Goal: Task Accomplishment & Management: Manage account settings

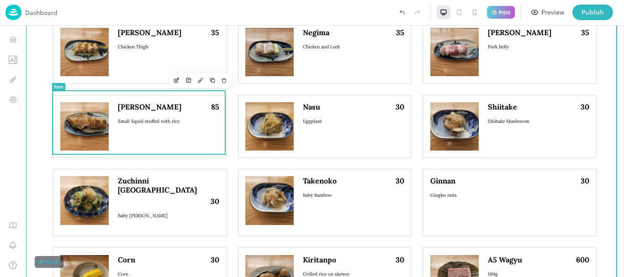
scroll to position [446, 0]
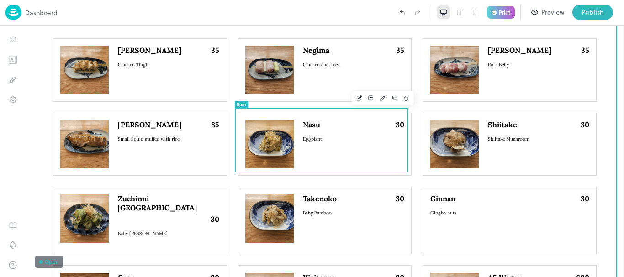
click at [356, 100] on icon "Edit" at bounding box center [359, 98] width 7 height 6
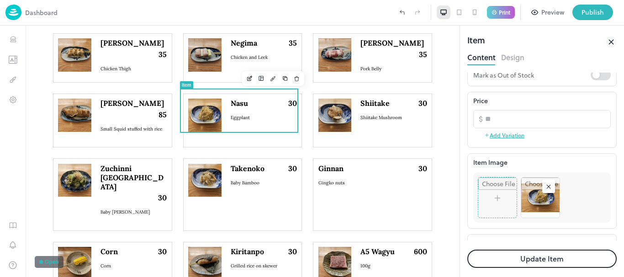
scroll to position [157, 0]
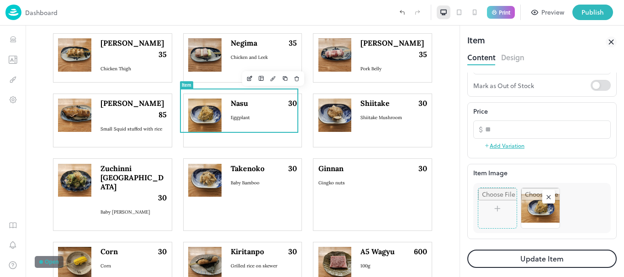
click at [548, 199] on rect at bounding box center [548, 197] width 9 height 9
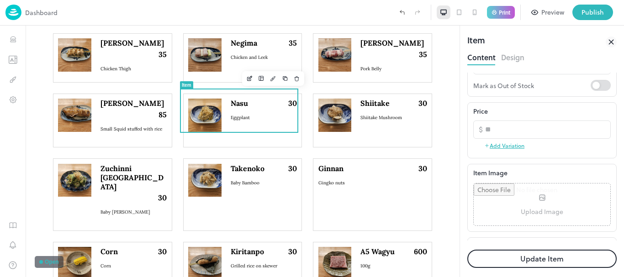
click at [536, 204] on input "file" at bounding box center [542, 205] width 137 height 42
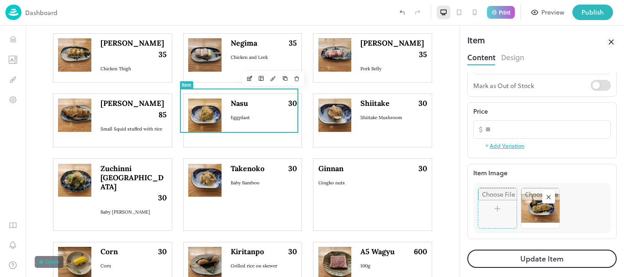
click at [543, 256] on button "Update Item" at bounding box center [542, 259] width 149 height 18
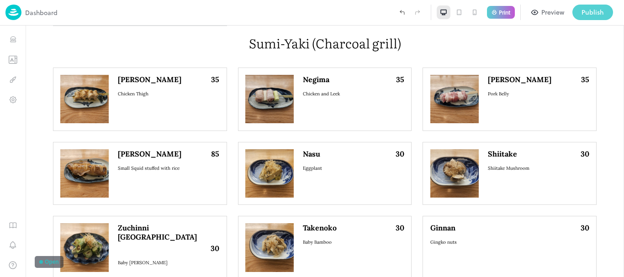
scroll to position [446, 0]
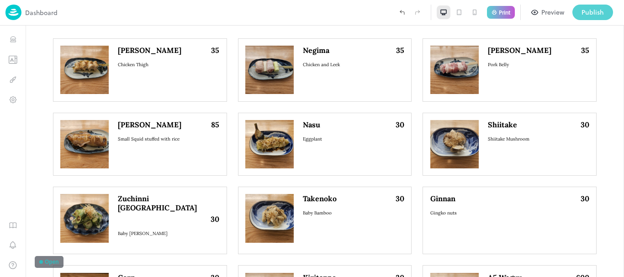
click at [590, 14] on div "Publish" at bounding box center [593, 12] width 22 height 10
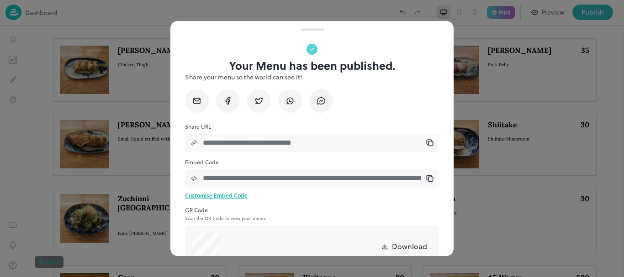
click at [399, 26] on div at bounding box center [311, 26] width 283 height 10
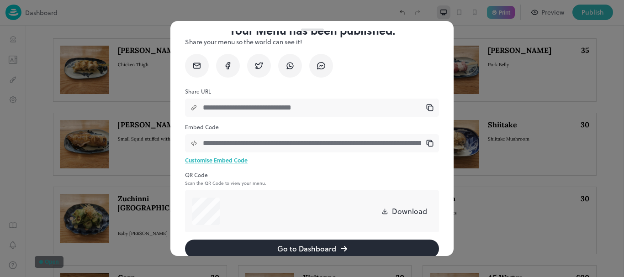
scroll to position [51, 0]
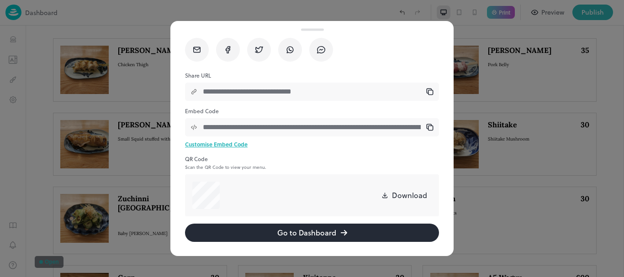
click at [231, 231] on button "Go to Dashboard" at bounding box center [312, 233] width 254 height 18
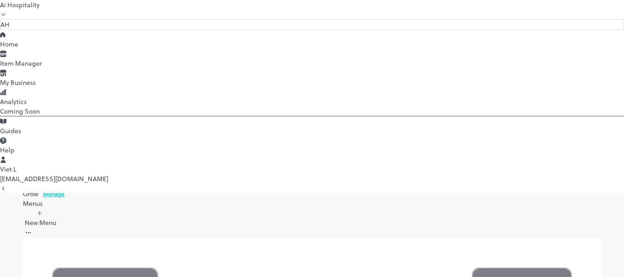
scroll to position [442, 0]
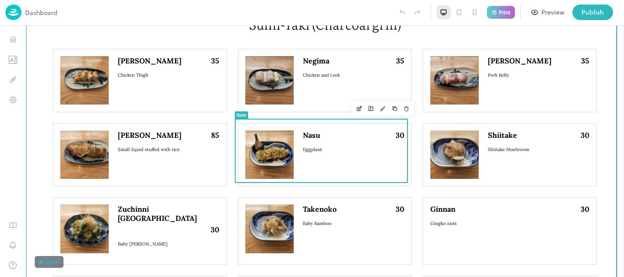
scroll to position [457, 0]
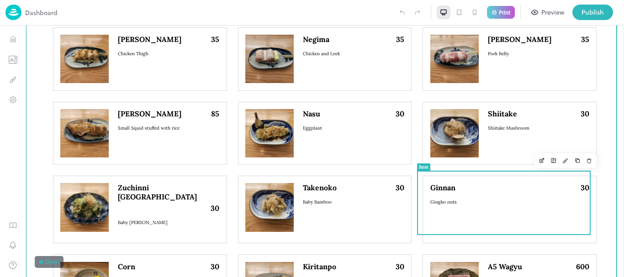
click at [541, 162] on icon "Edit" at bounding box center [542, 160] width 3 height 3
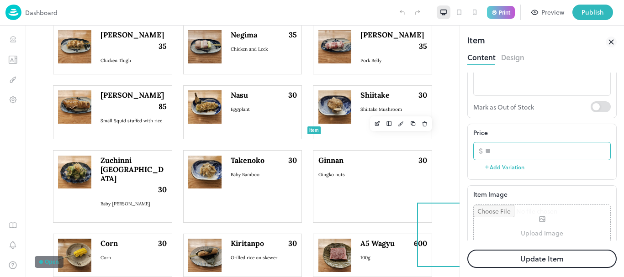
scroll to position [183, 0]
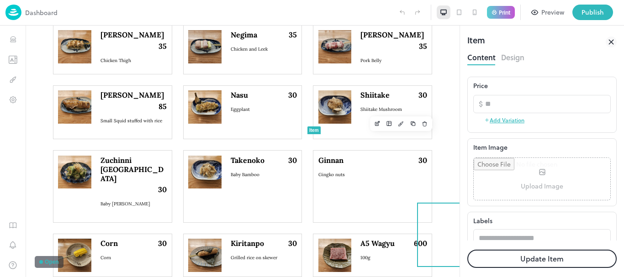
click at [534, 183] on input "file" at bounding box center [542, 179] width 137 height 42
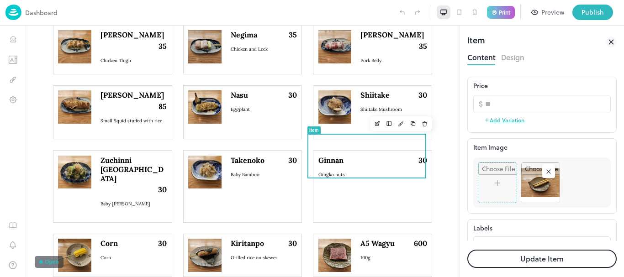
click at [549, 252] on button "Update Item" at bounding box center [542, 259] width 149 height 18
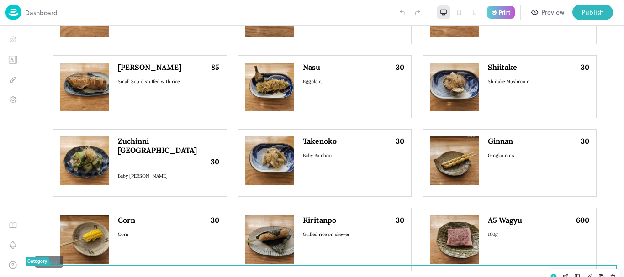
scroll to position [500, 0]
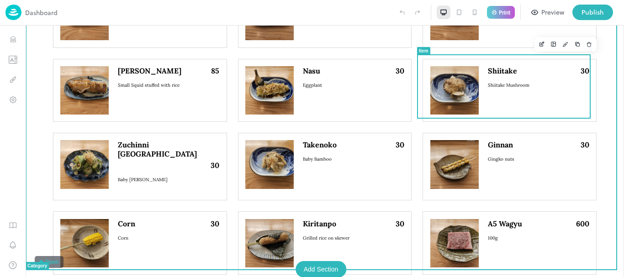
click at [541, 45] on icon "Edit" at bounding box center [542, 43] width 3 height 3
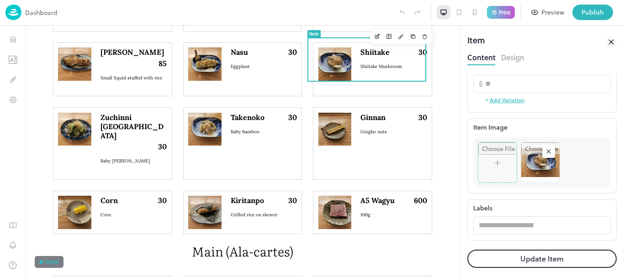
click at [550, 150] on icon at bounding box center [549, 152] width 4 height 4
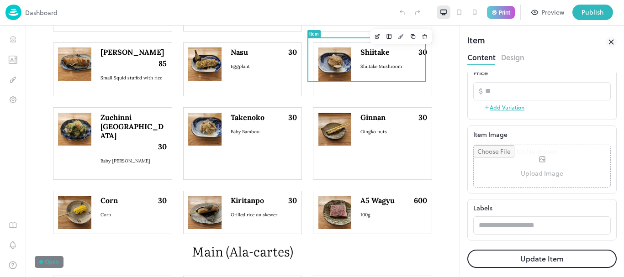
scroll to position [196, 0]
click at [538, 165] on input "file" at bounding box center [542, 166] width 137 height 42
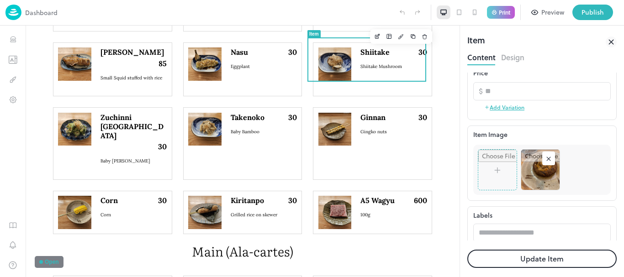
click at [536, 257] on button "Update Item" at bounding box center [542, 259] width 149 height 18
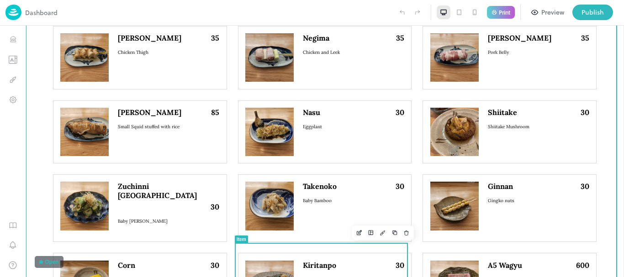
scroll to position [452, 0]
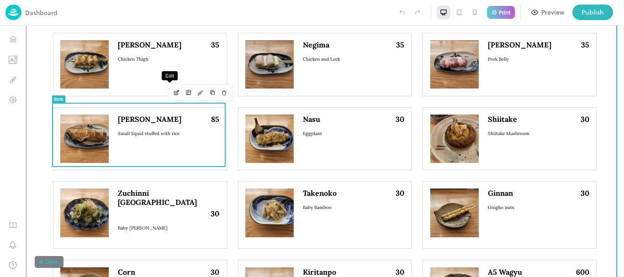
click at [171, 95] on button "Edit" at bounding box center [177, 93] width 12 height 12
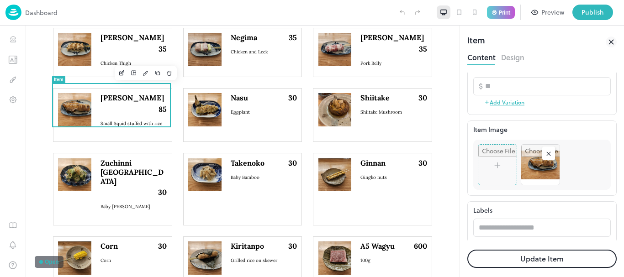
scroll to position [203, 0]
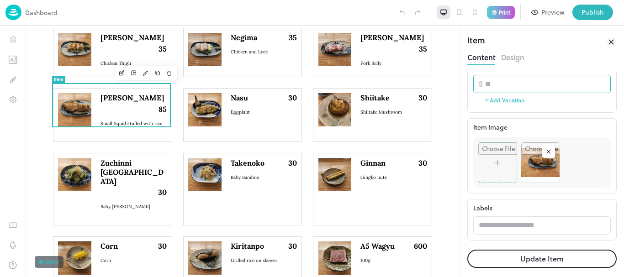
click at [534, 89] on input "**" at bounding box center [548, 84] width 126 height 18
type input "*"
type input "***"
click at [468, 250] on button "Update Item" at bounding box center [542, 259] width 149 height 18
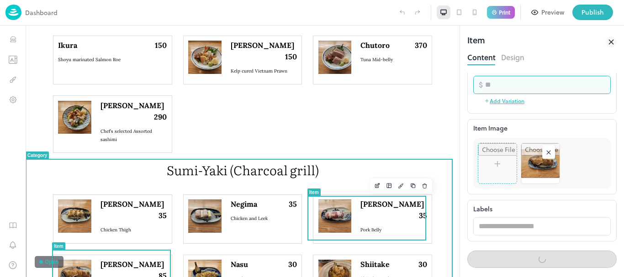
scroll to position [194, 0]
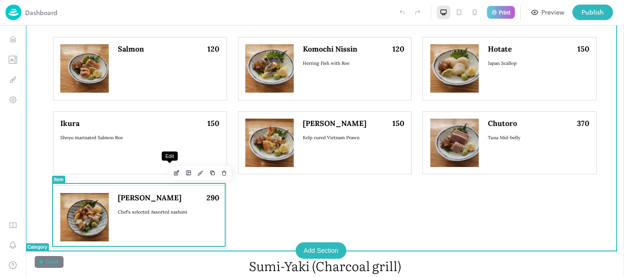
click at [173, 175] on icon "Edit" at bounding box center [176, 173] width 7 height 6
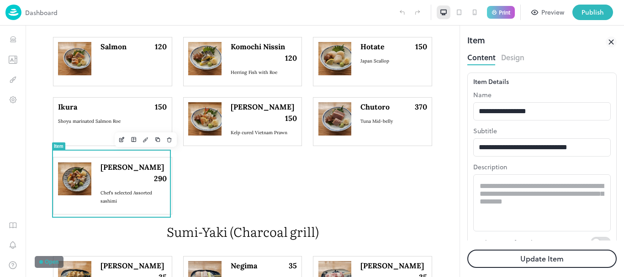
scroll to position [203, 0]
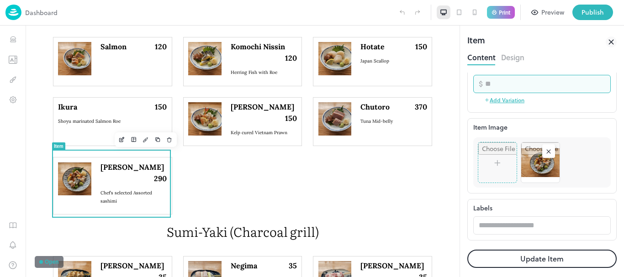
click at [541, 85] on input "***" at bounding box center [548, 84] width 126 height 18
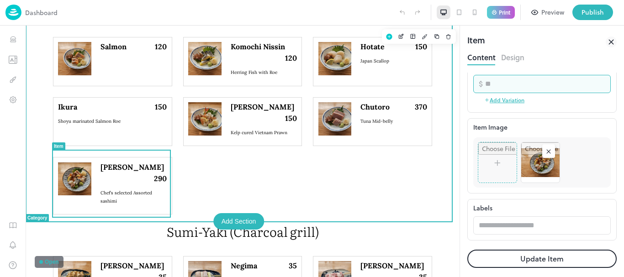
type input "*"
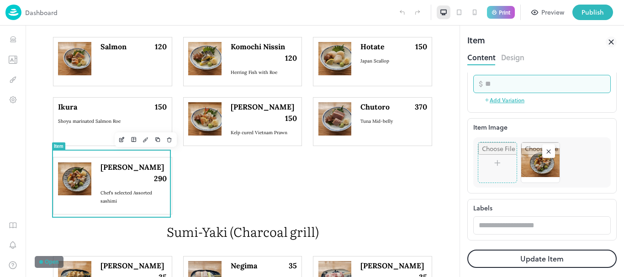
type input "***"
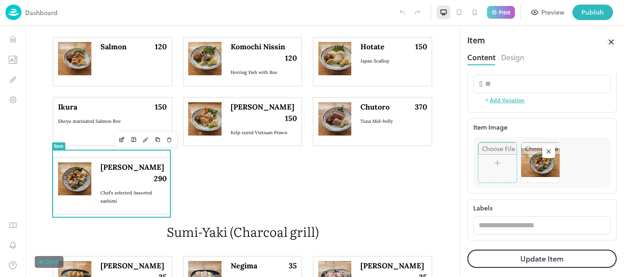
click at [517, 256] on button "Update Item" at bounding box center [542, 259] width 149 height 18
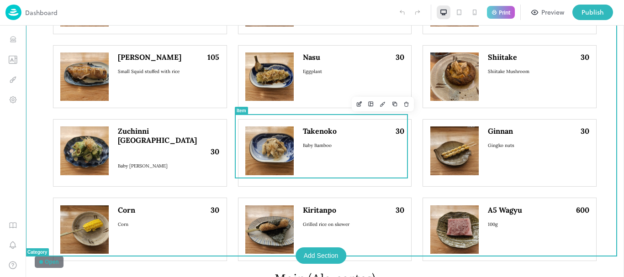
scroll to position [422, 0]
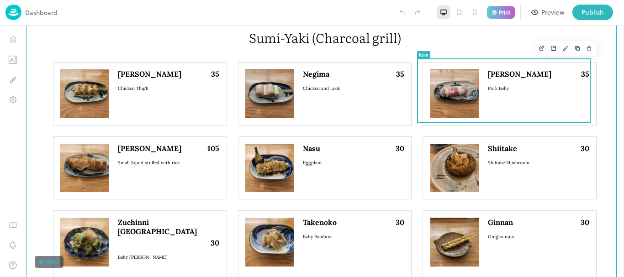
click at [539, 50] on icon "Edit" at bounding box center [542, 48] width 7 height 6
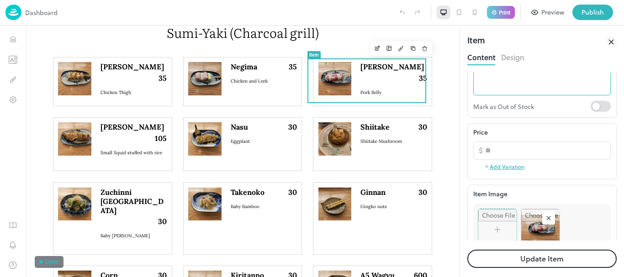
scroll to position [137, 0]
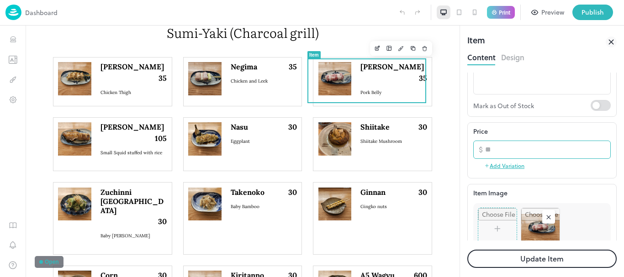
click at [503, 151] on input "**" at bounding box center [548, 150] width 126 height 18
type input "*"
type input "**"
click at [543, 263] on button "Update Item" at bounding box center [542, 259] width 149 height 18
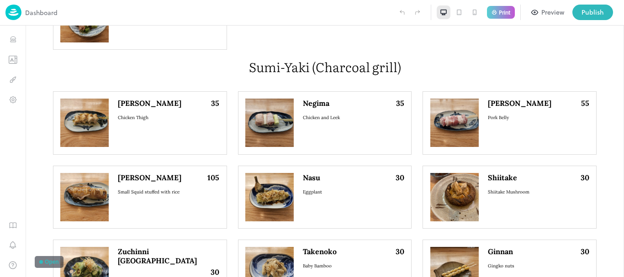
scroll to position [422, 0]
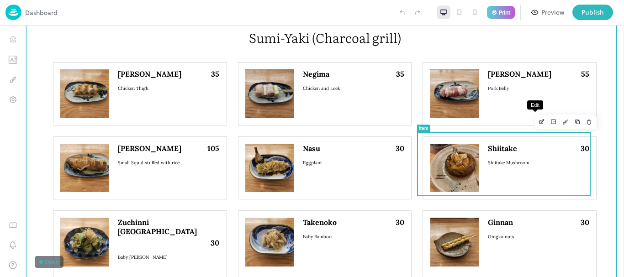
click at [539, 125] on icon "Edit" at bounding box center [542, 122] width 7 height 6
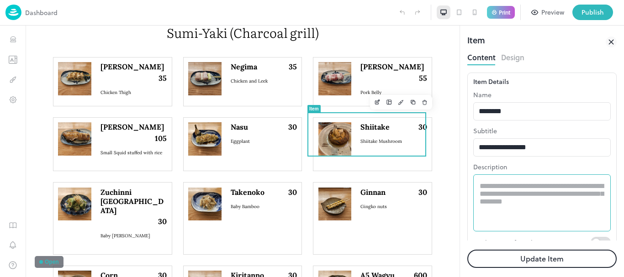
scroll to position [137, 0]
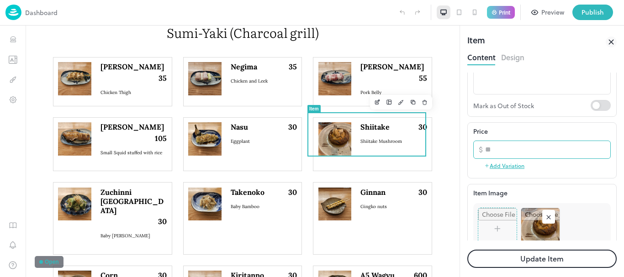
click at [518, 149] on input "**" at bounding box center [548, 150] width 126 height 18
type input "**"
click at [540, 256] on button "Update Item" at bounding box center [542, 259] width 149 height 18
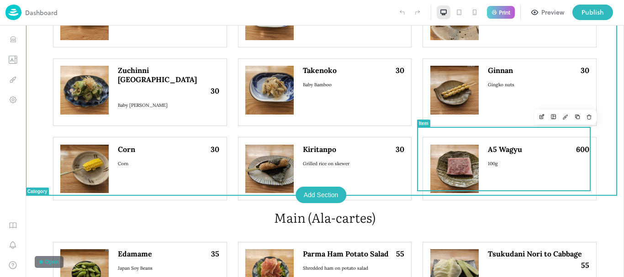
scroll to position [559, 0]
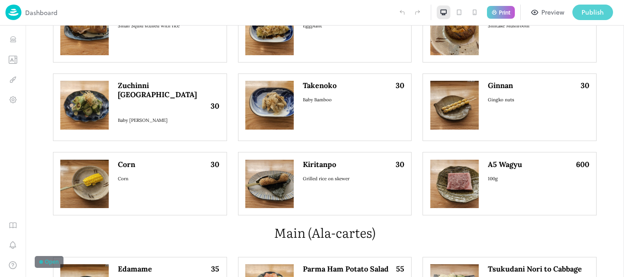
click at [585, 12] on div "Publish" at bounding box center [593, 12] width 22 height 10
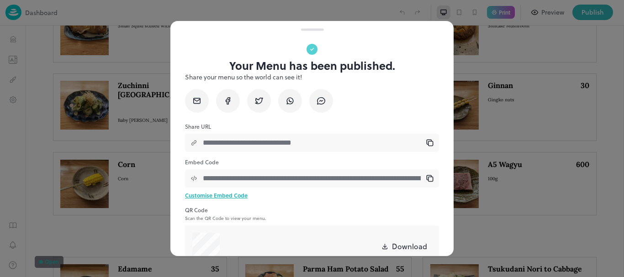
click at [269, 37] on div "**********" at bounding box center [311, 144] width 283 height 226
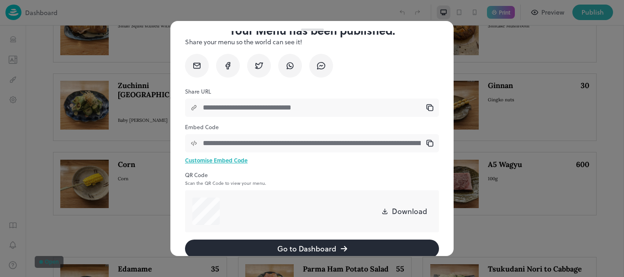
scroll to position [51, 0]
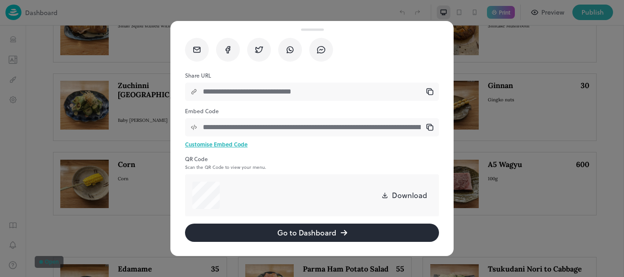
click at [271, 229] on button "Go to Dashboard" at bounding box center [312, 233] width 254 height 18
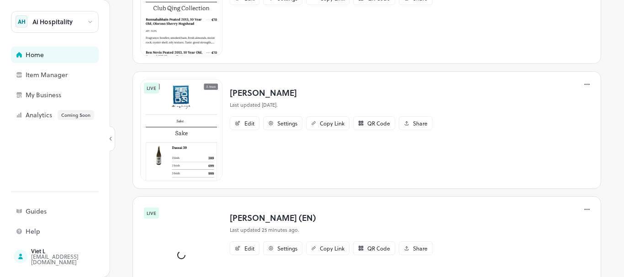
scroll to position [274, 0]
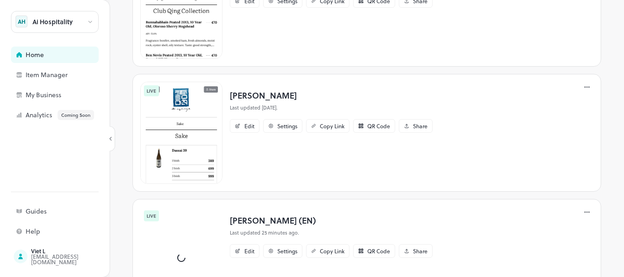
click at [262, 214] on p "[PERSON_NAME] (EN)" at bounding box center [331, 220] width 203 height 12
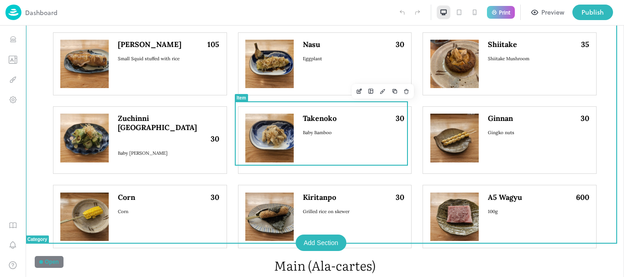
scroll to position [549, 0]
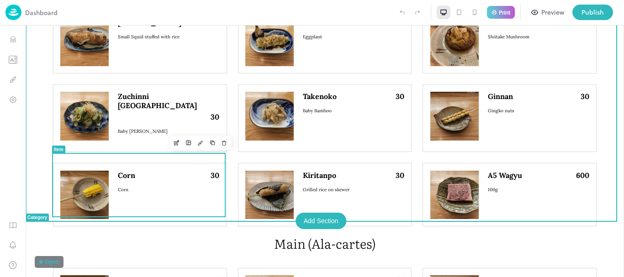
click at [173, 141] on icon "Edit" at bounding box center [176, 143] width 7 height 6
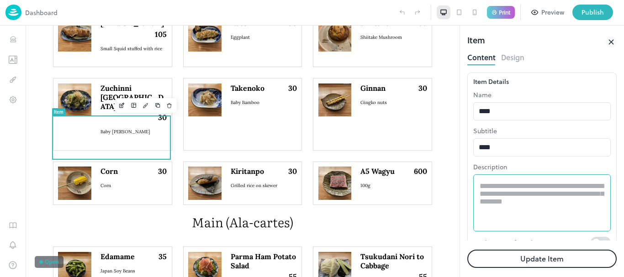
scroll to position [91, 0]
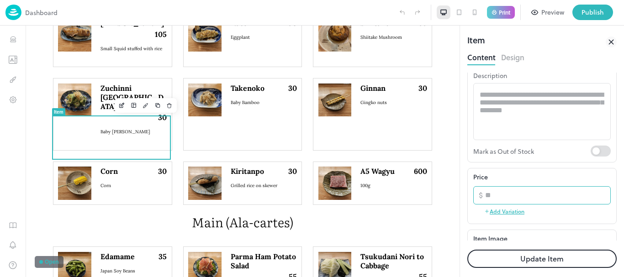
click at [512, 196] on input "**" at bounding box center [548, 195] width 126 height 18
type input "*"
type input "**"
click at [533, 257] on button "Update Item" at bounding box center [542, 259] width 149 height 18
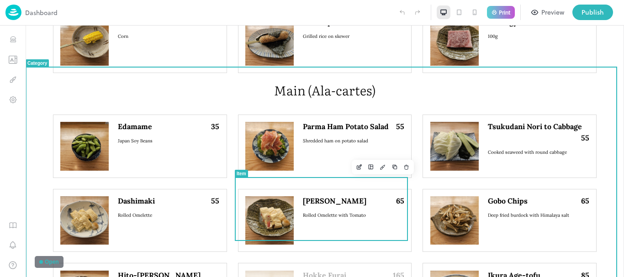
scroll to position [731, 0]
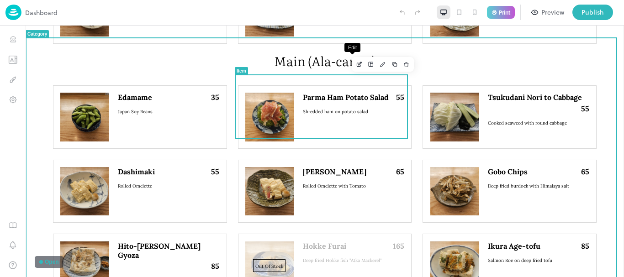
click at [353, 68] on button "Edit" at bounding box center [359, 65] width 12 height 12
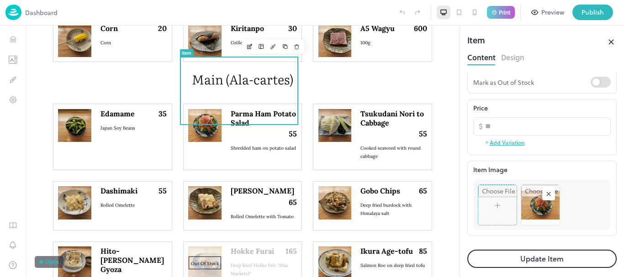
scroll to position [183, 0]
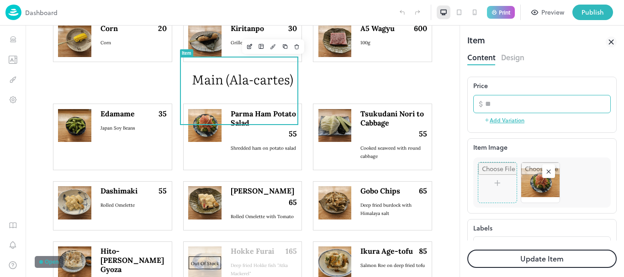
click at [526, 104] on input "**" at bounding box center [548, 104] width 126 height 18
type input "*"
type input "**"
click at [468, 250] on button "Update Item" at bounding box center [542, 259] width 149 height 18
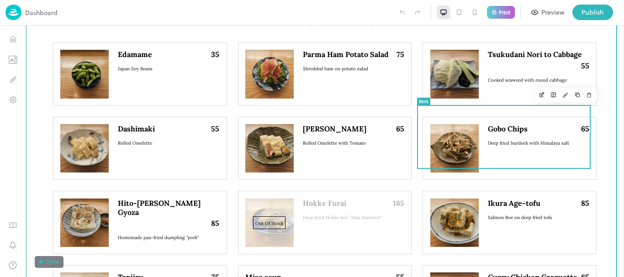
scroll to position [795, 0]
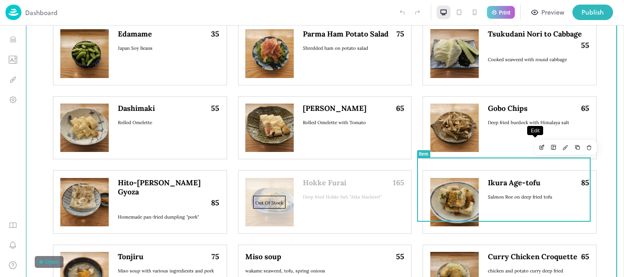
click at [539, 150] on icon "Edit" at bounding box center [542, 147] width 7 height 6
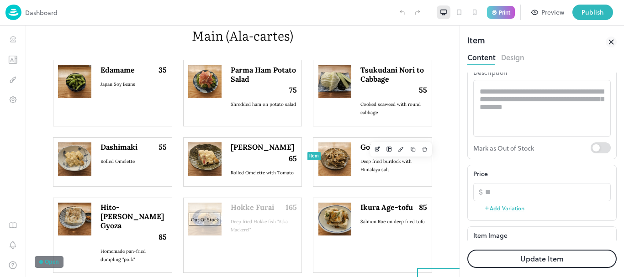
scroll to position [137, 0]
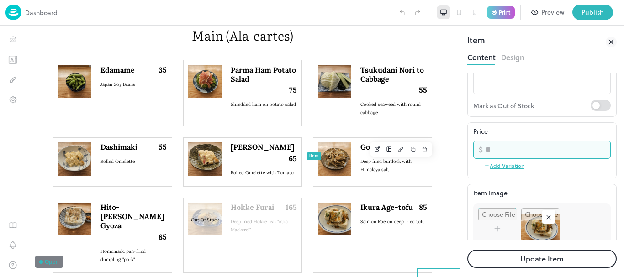
click at [534, 148] on input "**" at bounding box center [548, 150] width 126 height 18
type input "*"
type input "**"
click at [468, 250] on button "Update Item" at bounding box center [542, 259] width 149 height 18
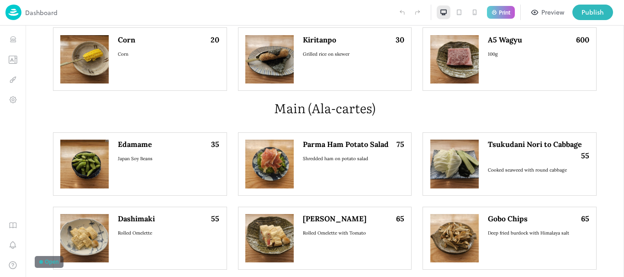
scroll to position [795, 0]
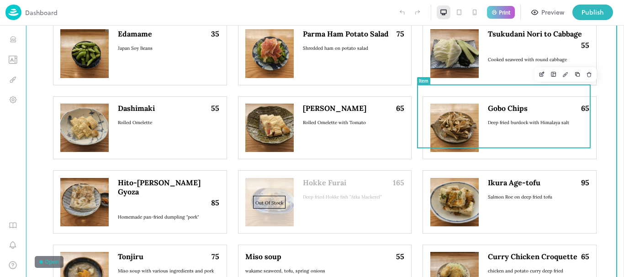
click at [539, 77] on icon "Edit" at bounding box center [542, 74] width 7 height 6
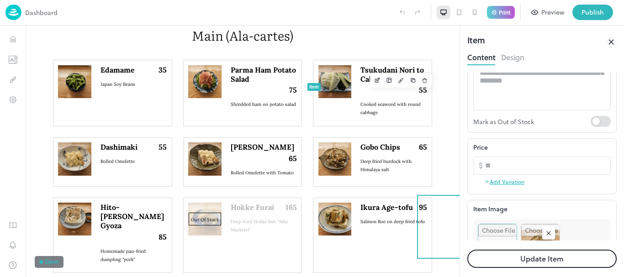
scroll to position [137, 0]
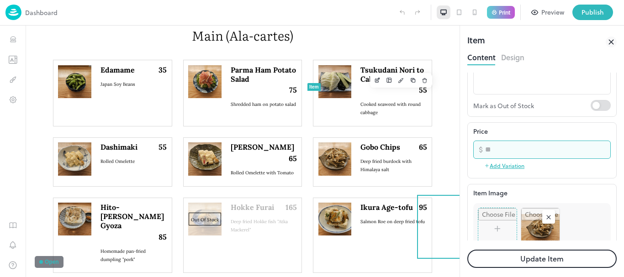
click at [531, 154] on input "**" at bounding box center [548, 150] width 126 height 18
type input "*"
type input "**"
click at [468, 250] on button "Update Item" at bounding box center [542, 259] width 149 height 18
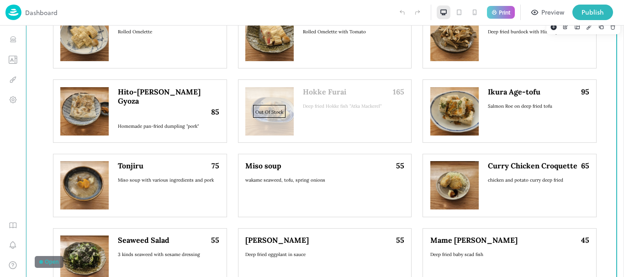
scroll to position [886, 0]
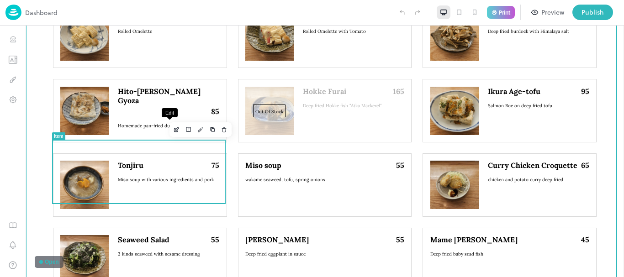
click at [171, 133] on button "Edit" at bounding box center [177, 130] width 12 height 12
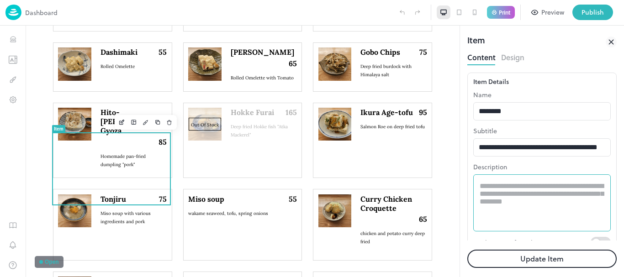
scroll to position [203, 0]
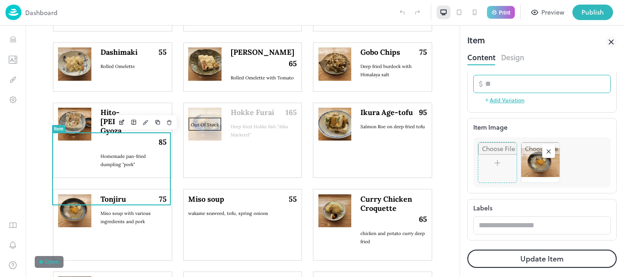
click at [515, 82] on input "**" at bounding box center [548, 84] width 126 height 18
type input "*"
type input "**"
click at [468, 250] on button "Update Item" at bounding box center [542, 259] width 149 height 18
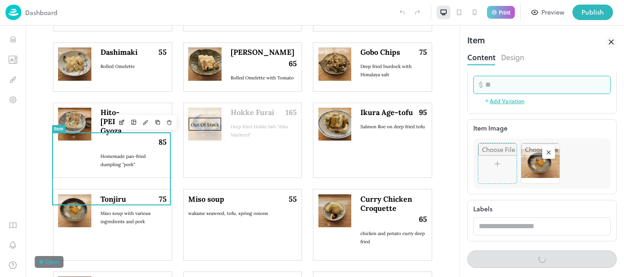
scroll to position [202, 0]
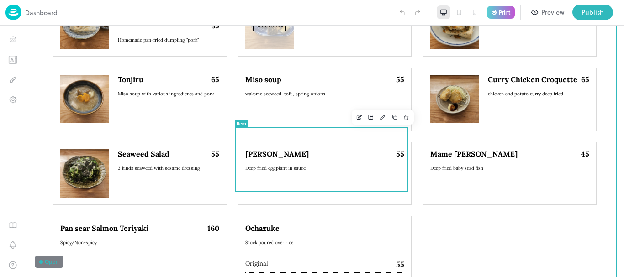
scroll to position [978, 0]
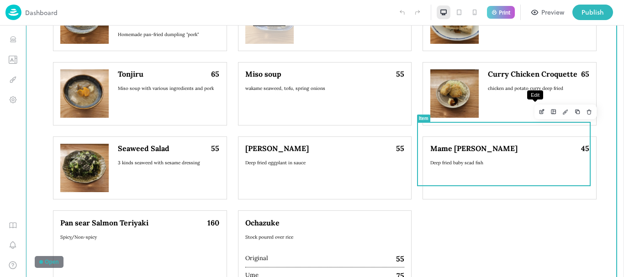
click at [536, 116] on button "Edit" at bounding box center [542, 112] width 12 height 12
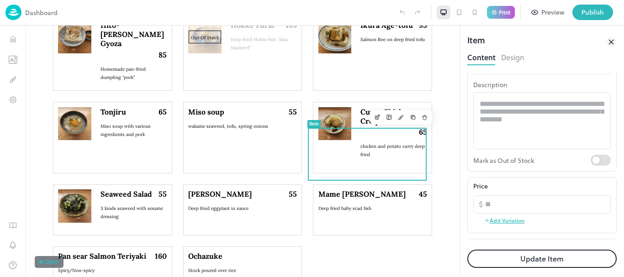
scroll to position [91, 0]
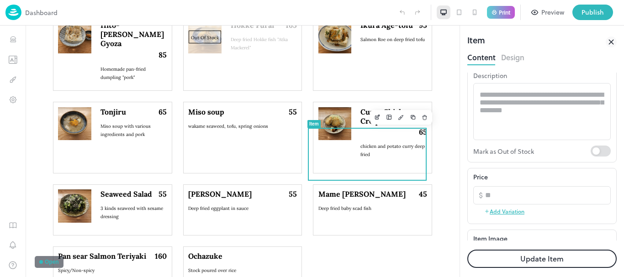
click at [519, 206] on button "Add Variation" at bounding box center [505, 212] width 40 height 14
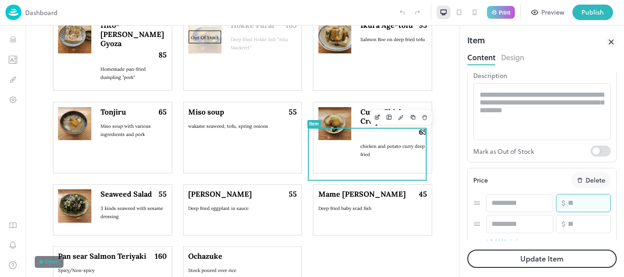
click at [581, 205] on input "**" at bounding box center [589, 203] width 43 height 18
type input "*"
type input "**"
click at [468, 250] on button "Update Item" at bounding box center [542, 259] width 149 height 18
click at [600, 183] on button "Delete" at bounding box center [591, 180] width 39 height 16
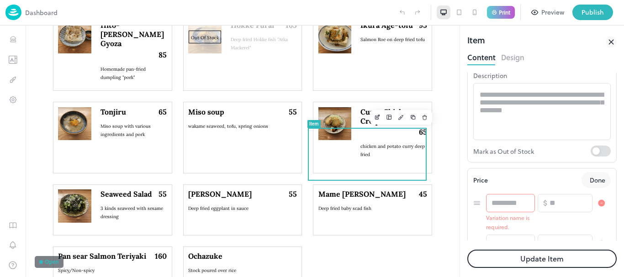
click at [598, 204] on rect "button" at bounding box center [601, 203] width 7 height 7
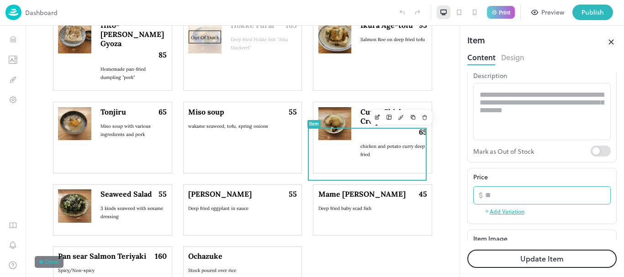
click at [538, 199] on input "number" at bounding box center [548, 195] width 126 height 18
type input "**"
click at [468, 250] on button "Update Item" at bounding box center [542, 259] width 149 height 18
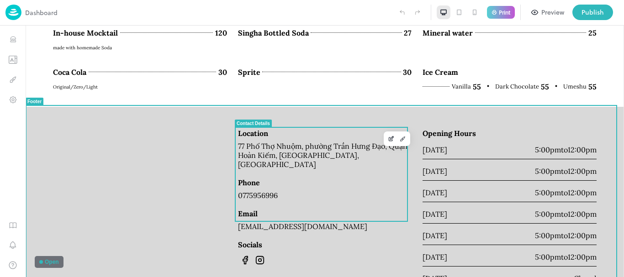
scroll to position [1755, 0]
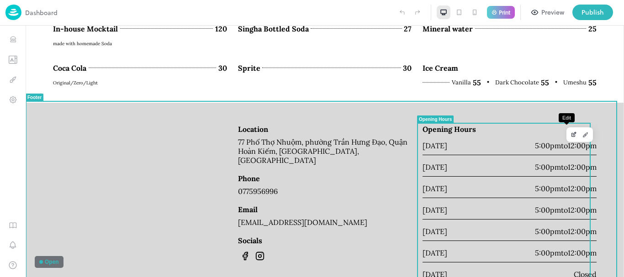
click at [568, 138] on button "Edit" at bounding box center [574, 135] width 12 height 12
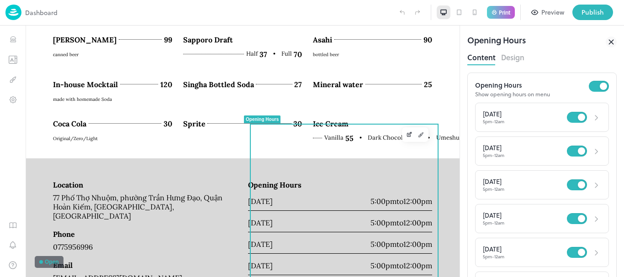
click at [521, 115] on div "[DATE]" at bounding box center [525, 114] width 84 height 7
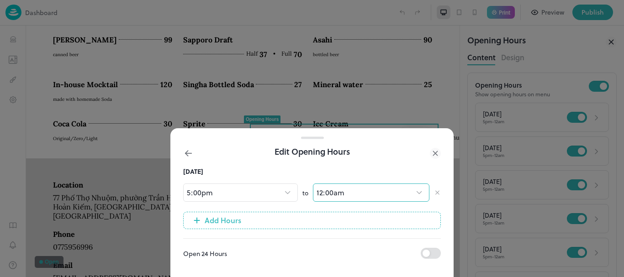
click at [350, 187] on body "Dashboard Print Preview Publish 1 Items 273 Add Sashimi Salmon Komochi Nissin H…" at bounding box center [312, 138] width 624 height 277
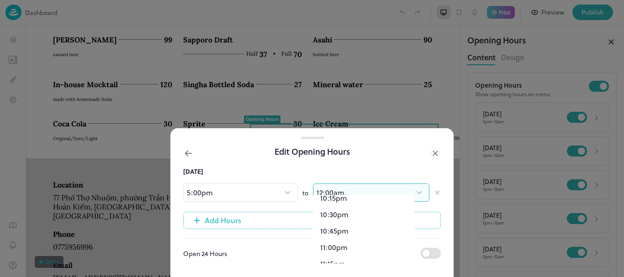
scroll to position [1489, 0]
click at [339, 231] on li "11:00pm" at bounding box center [363, 232] width 101 height 16
type input "****"
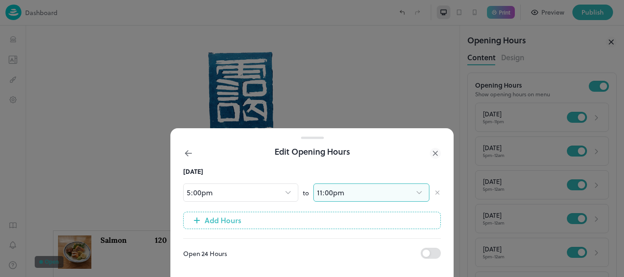
scroll to position [1653, 0]
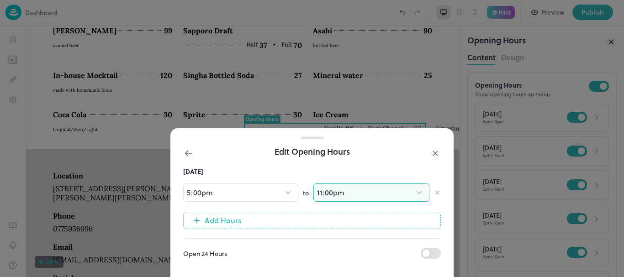
click at [376, 256] on div "Monday 5:00pm **** ​ to 11:00pm **** ​ Add Hours Open 24 Hours" at bounding box center [311, 222] width 283 height 110
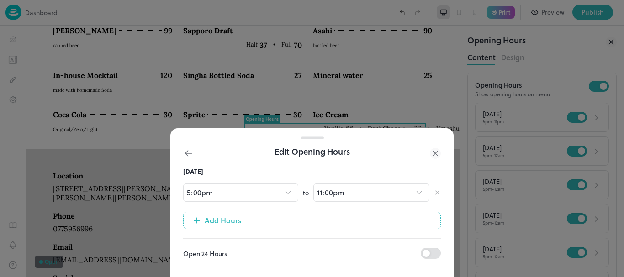
click at [555, 151] on div at bounding box center [312, 138] width 624 height 277
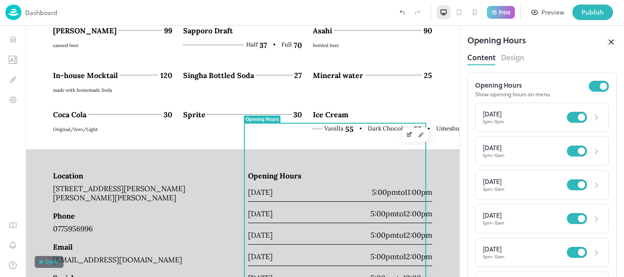
click at [531, 150] on div "[DATE]" at bounding box center [525, 147] width 84 height 7
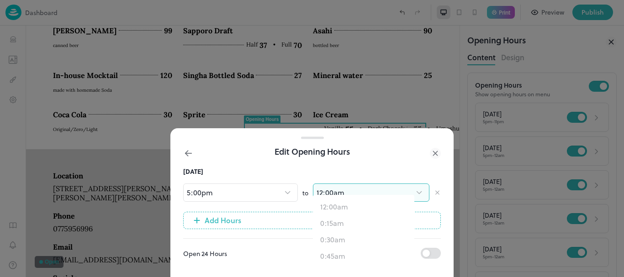
click at [380, 189] on body "Dashboard Print Preview Publish 1 Items 273 Add Sashimi Salmon Komochi Nissin H…" at bounding box center [312, 138] width 624 height 277
click at [357, 234] on li "11:00pm" at bounding box center [363, 232] width 101 height 16
type input "****"
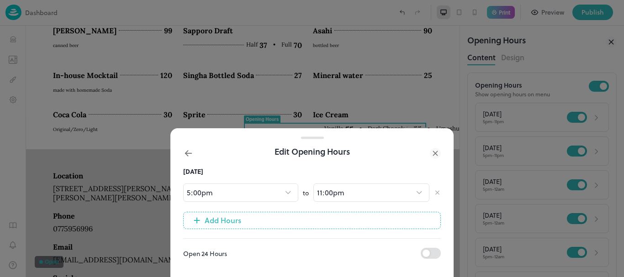
click at [516, 179] on div at bounding box center [312, 138] width 624 height 277
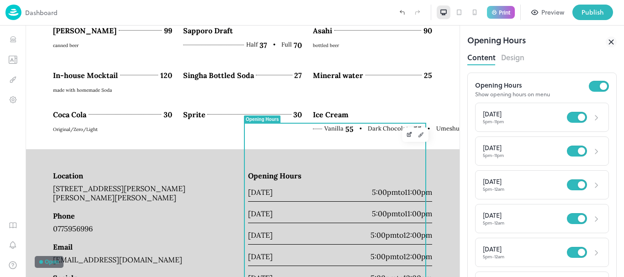
click at [514, 186] on div "[DATE]" at bounding box center [525, 181] width 84 height 7
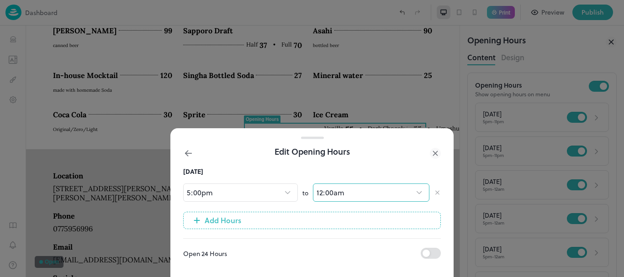
click at [368, 192] on body "Dashboard Print Preview Publish 1 Items 273 Add Sashimi Salmon Komochi Nissin H…" at bounding box center [312, 138] width 624 height 277
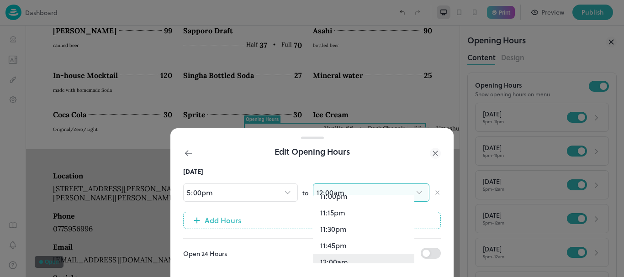
scroll to position [1517, 0]
click at [380, 207] on li "11:00pm" at bounding box center [363, 204] width 101 height 16
type input "****"
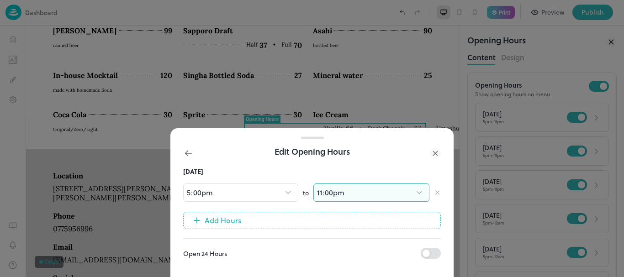
click at [506, 219] on div at bounding box center [312, 138] width 624 height 277
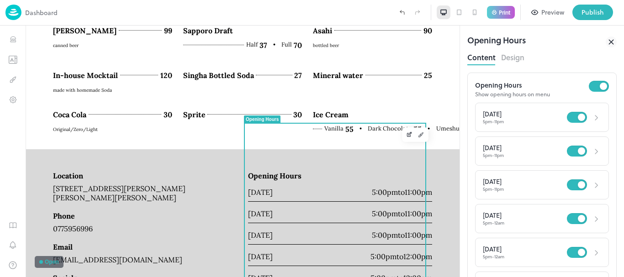
click at [506, 219] on div "[DATE]" at bounding box center [525, 215] width 84 height 7
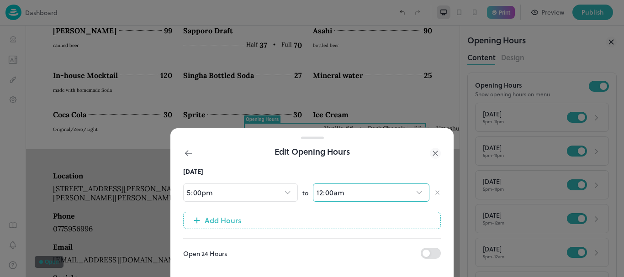
click at [420, 188] on icon at bounding box center [420, 192] width 10 height 9
click at [417, 188] on icon at bounding box center [420, 192] width 10 height 9
click at [393, 185] on body "Dashboard Print Preview Publish 1 Items 273 Add Sashimi Salmon Komochi Nissin H…" at bounding box center [312, 138] width 624 height 277
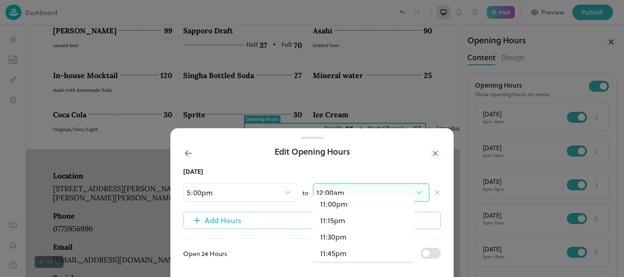
click at [378, 208] on li "11:00pm" at bounding box center [363, 204] width 101 height 16
type input "****"
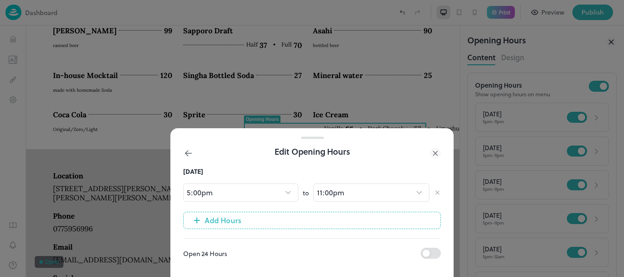
click at [507, 202] on div at bounding box center [312, 138] width 624 height 277
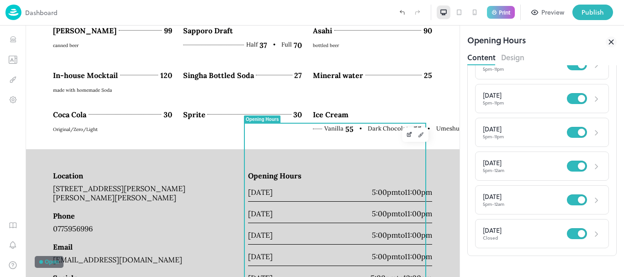
scroll to position [91, 0]
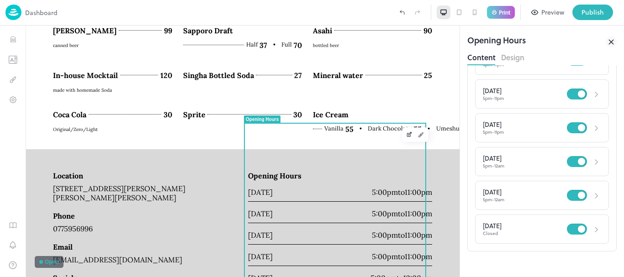
click at [516, 163] on div "5pm - 12am" at bounding box center [525, 165] width 84 height 5
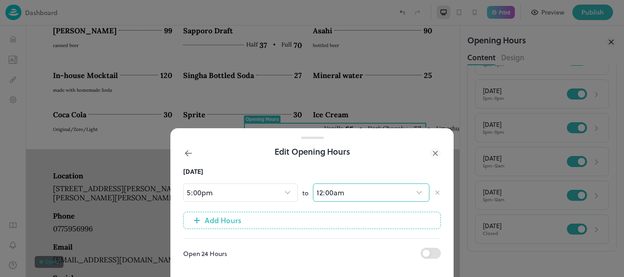
click at [421, 190] on icon at bounding box center [420, 192] width 10 height 9
click at [418, 188] on icon at bounding box center [420, 192] width 10 height 9
click at [388, 182] on body "Dashboard Print Preview Publish 1 Items 273 Add Sashimi Salmon Komochi Nissin H…" at bounding box center [312, 138] width 624 height 277
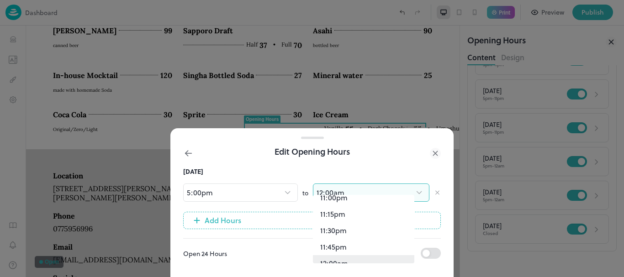
scroll to position [1517, 0]
click at [378, 208] on li "11:00pm" at bounding box center [363, 204] width 101 height 16
type input "****"
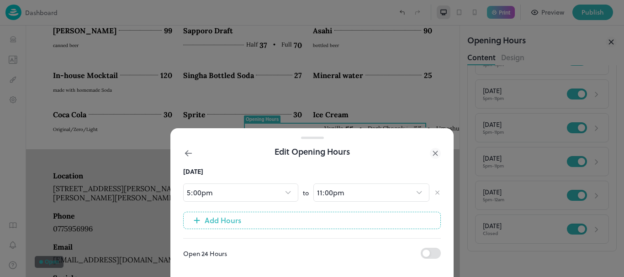
click at [526, 196] on div at bounding box center [312, 138] width 624 height 277
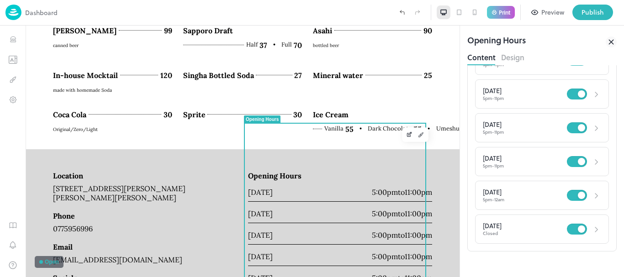
click at [524, 197] on div "Saturday 5pm - 12am" at bounding box center [525, 196] width 84 height 14
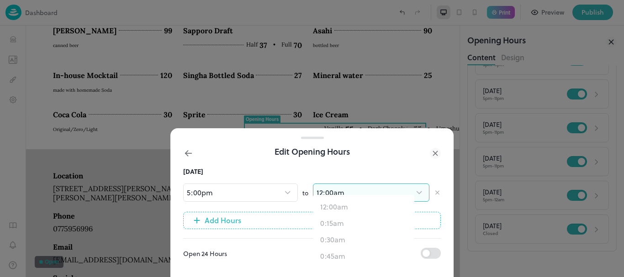
click at [367, 188] on body "Dashboard Print Preview Publish 1 Items 273 Add Sashimi Salmon Komochi Nissin H…" at bounding box center [312, 138] width 624 height 277
click at [383, 208] on li "11:00pm" at bounding box center [363, 204] width 101 height 16
type input "****"
click at [519, 213] on div at bounding box center [312, 138] width 624 height 277
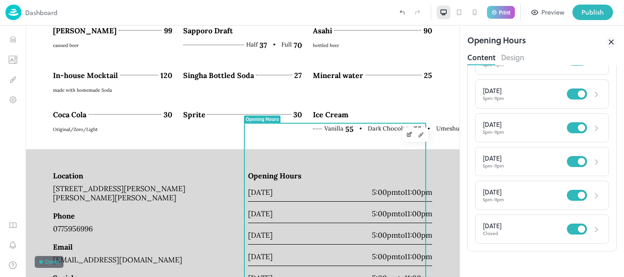
scroll to position [91, 0]
click at [597, 13] on div "Publish" at bounding box center [593, 12] width 22 height 10
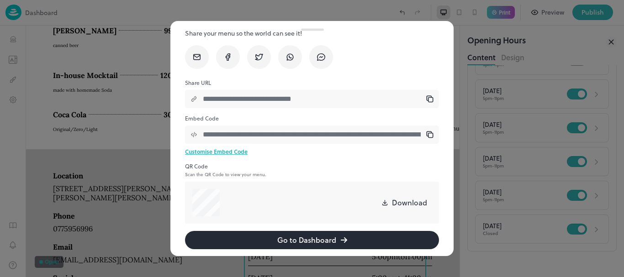
scroll to position [51, 0]
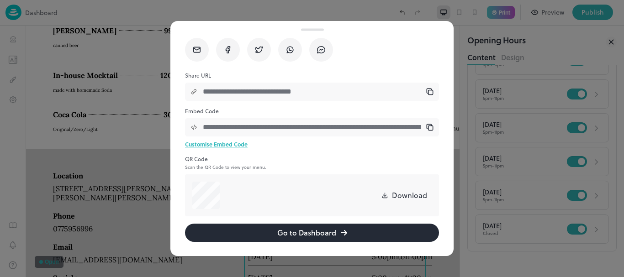
click at [315, 234] on button "Go to Dashboard" at bounding box center [312, 233] width 254 height 18
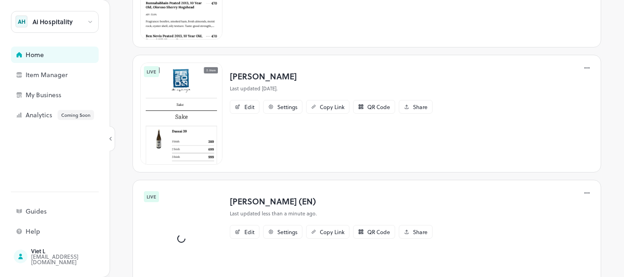
scroll to position [320, 0]
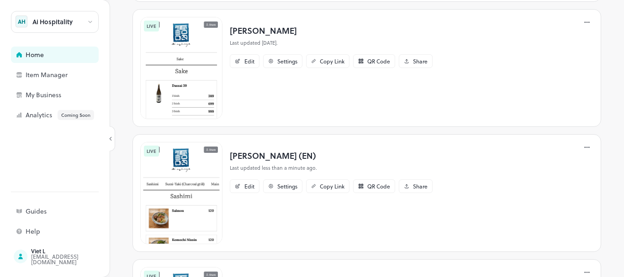
click at [269, 154] on p "[PERSON_NAME] (EN)" at bounding box center [331, 155] width 203 height 12
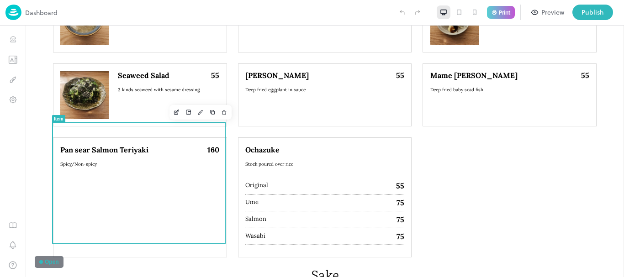
scroll to position [1051, 0]
